Goal: Browse casually: Explore the website without a specific task or goal

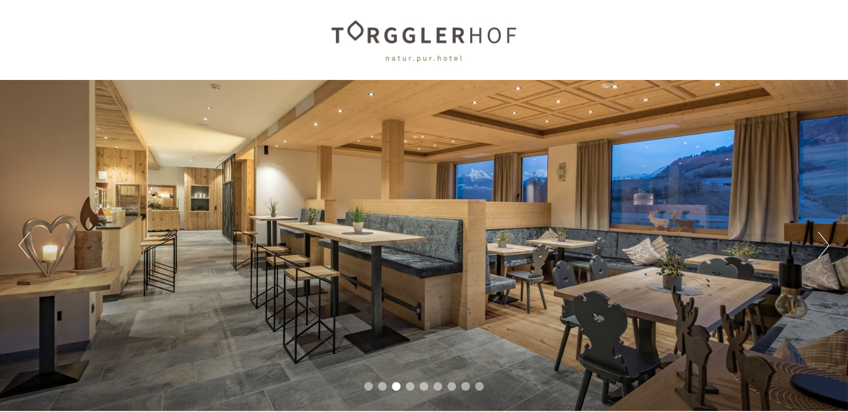
click at [825, 244] on button "Next" at bounding box center [823, 245] width 11 height 27
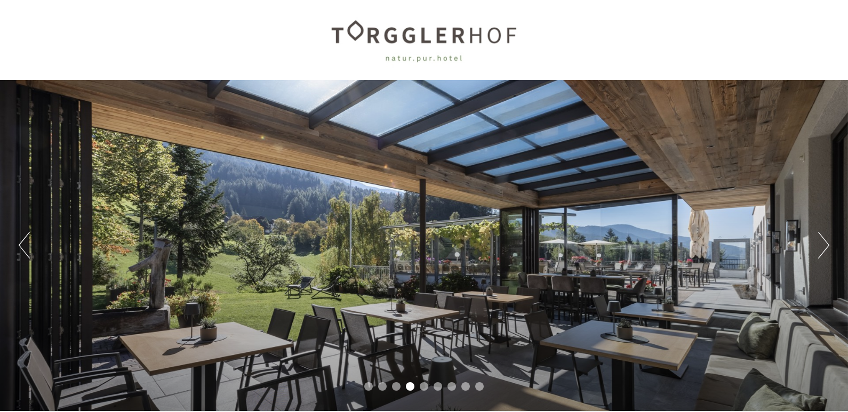
click at [826, 243] on button "Next" at bounding box center [823, 245] width 11 height 27
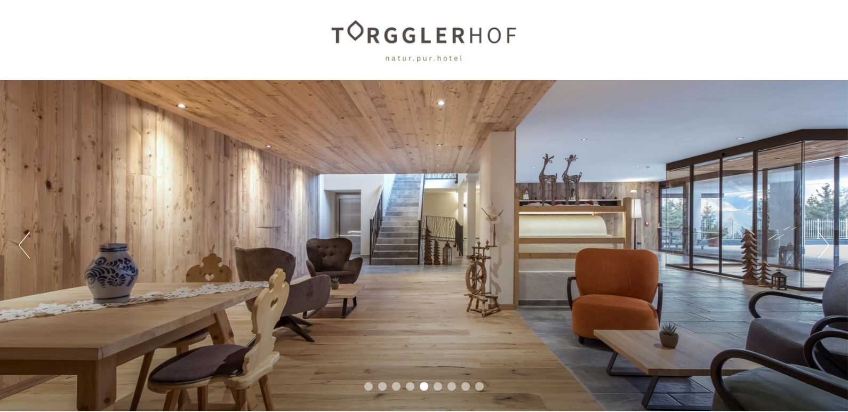
click at [826, 243] on button "Next" at bounding box center [823, 245] width 11 height 27
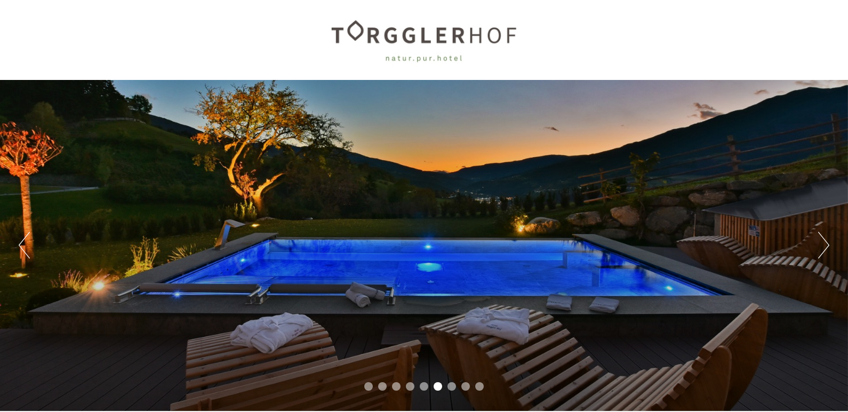
click at [826, 243] on button "Next" at bounding box center [823, 245] width 11 height 27
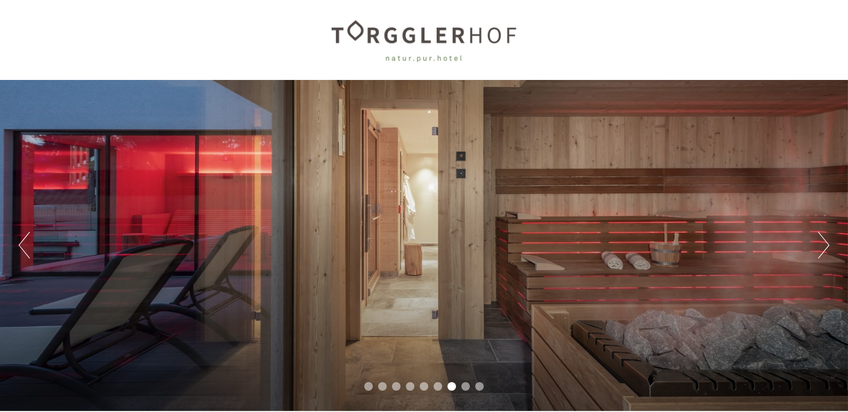
click at [826, 243] on button "Next" at bounding box center [823, 245] width 11 height 27
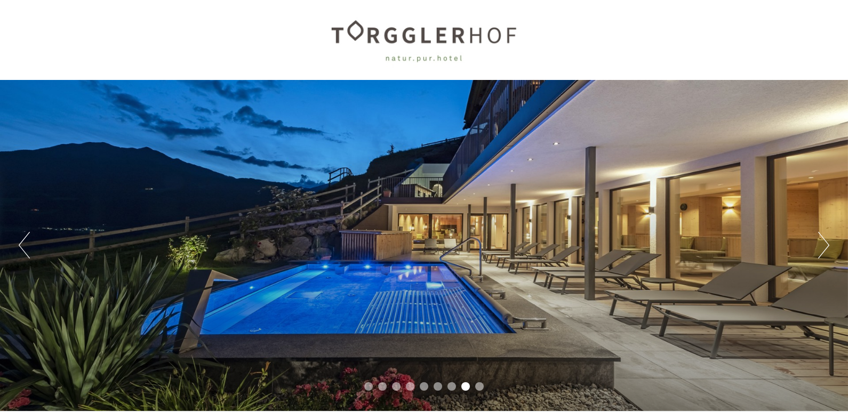
click at [826, 243] on button "Next" at bounding box center [823, 245] width 11 height 27
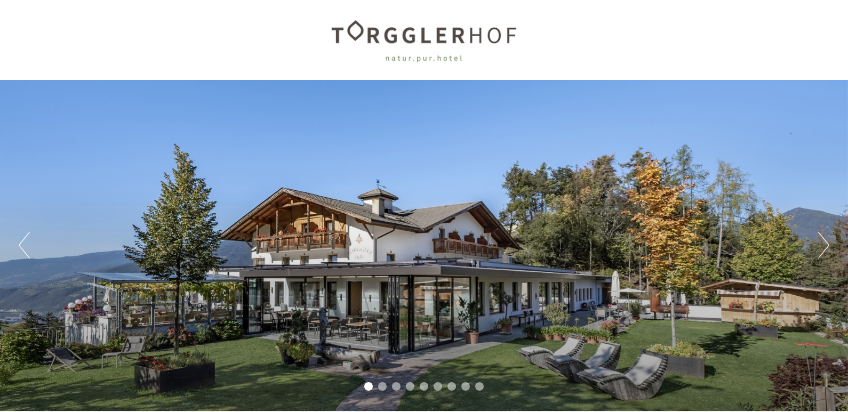
click at [826, 243] on button "Next" at bounding box center [823, 245] width 11 height 27
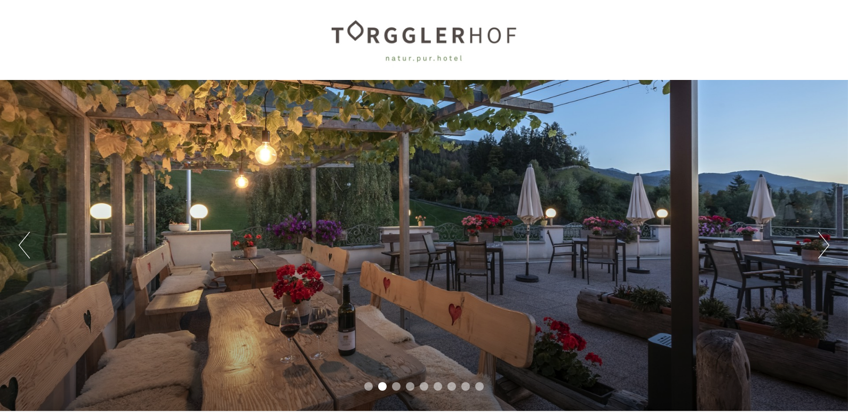
click at [826, 243] on button "Next" at bounding box center [823, 245] width 11 height 27
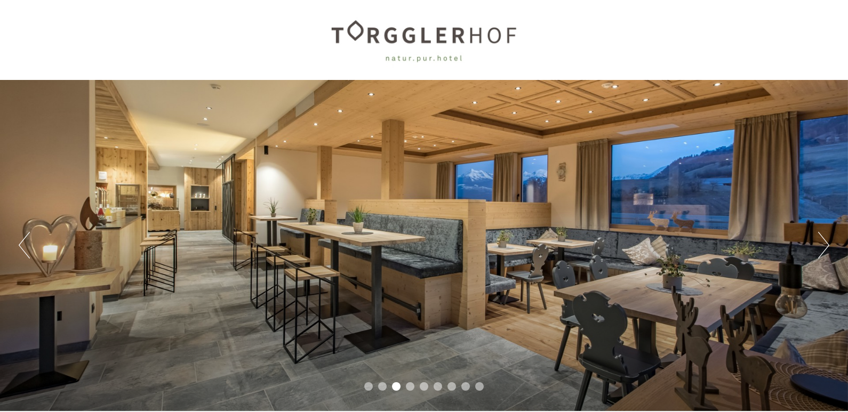
click at [826, 243] on button "Next" at bounding box center [823, 245] width 11 height 27
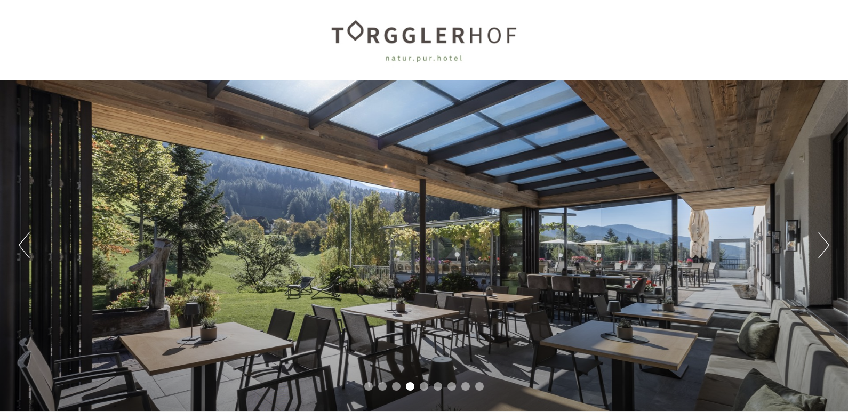
click at [826, 243] on button "Next" at bounding box center [823, 245] width 11 height 27
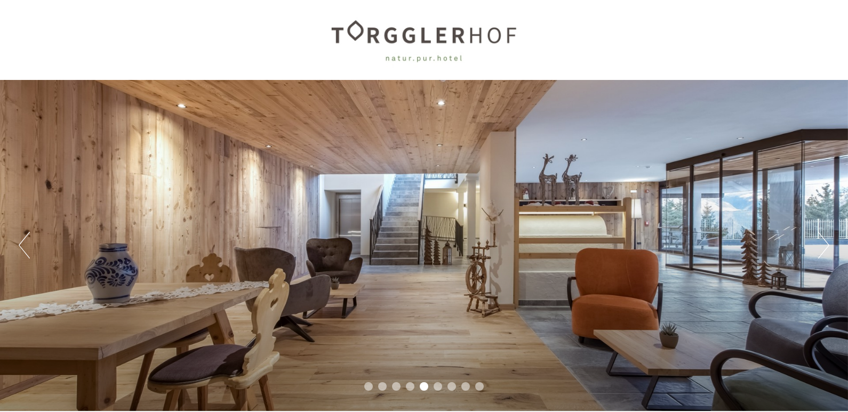
drag, startPoint x: 826, startPoint y: 243, endPoint x: 853, endPoint y: 433, distance: 191.8
